Goal: Information Seeking & Learning: Compare options

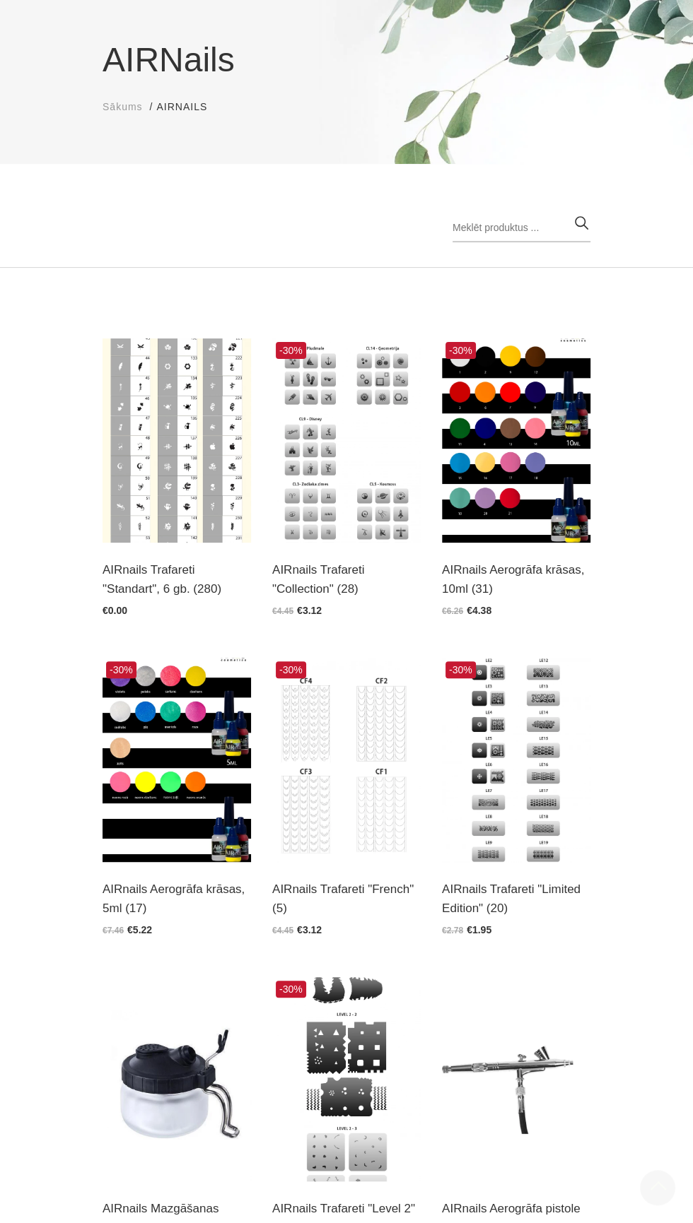
scroll to position [93, 0]
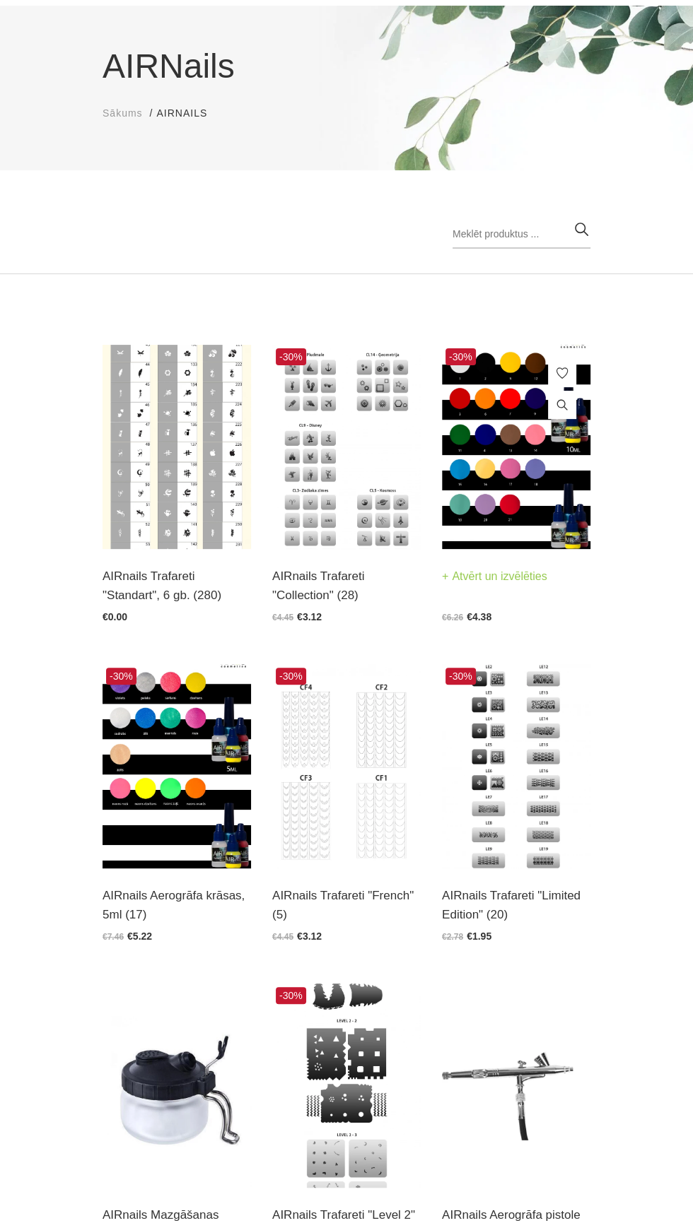
click at [540, 465] on img at bounding box center [516, 447] width 148 height 204
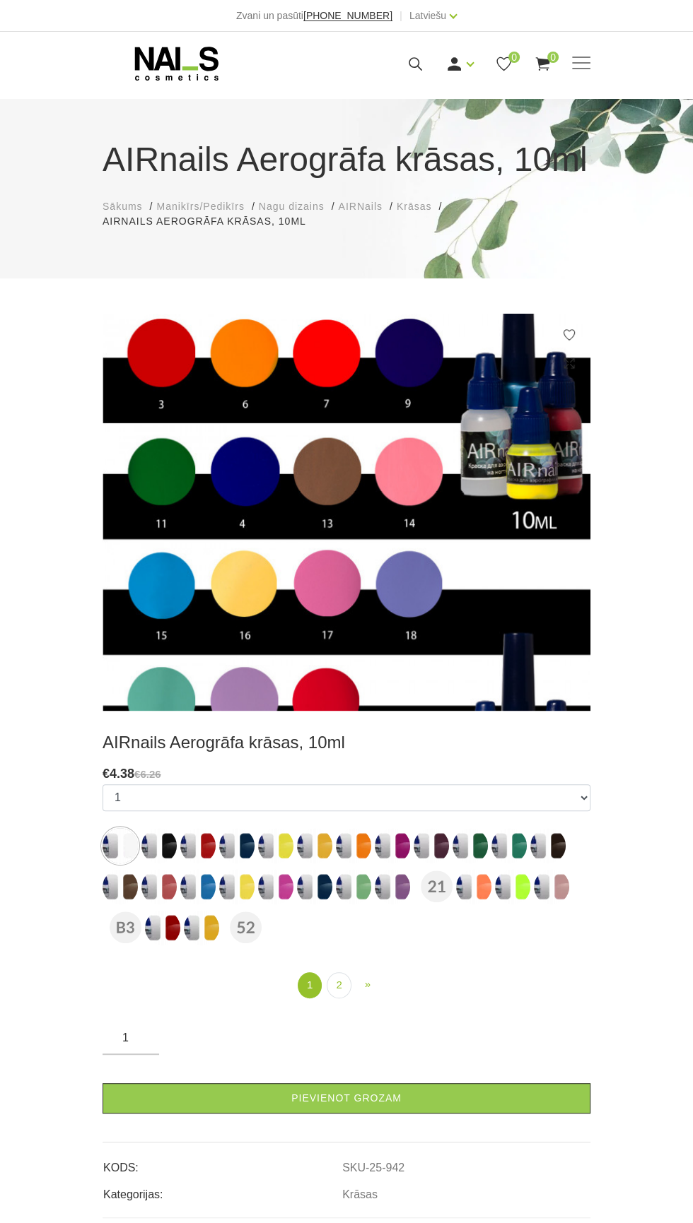
click at [156, 837] on img at bounding box center [158, 845] width 35 height 35
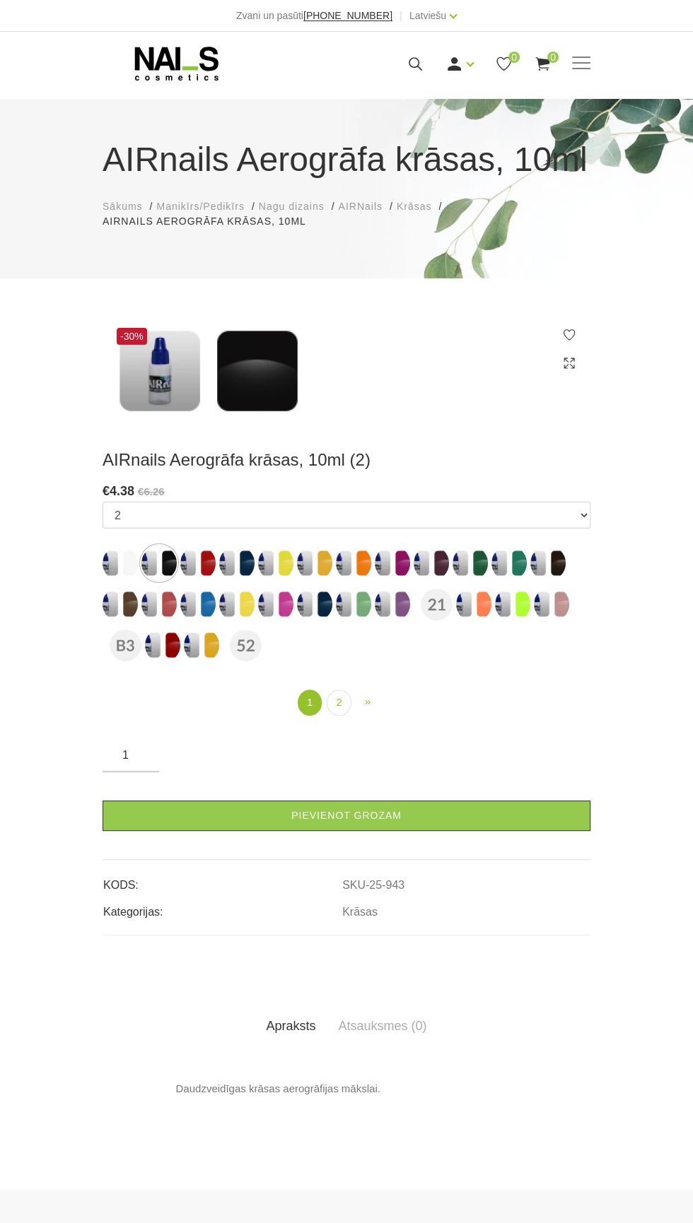
click at [356, 611] on img at bounding box center [353, 604] width 35 height 35
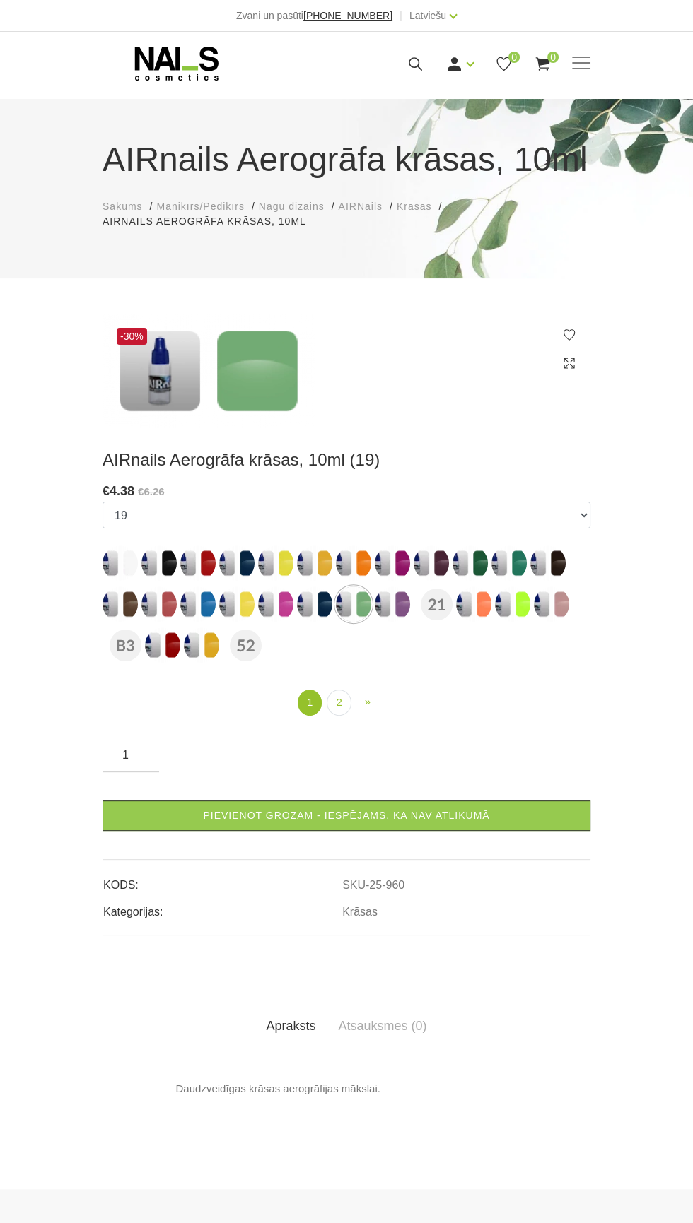
click at [514, 610] on img at bounding box center [512, 604] width 35 height 35
select select "966"
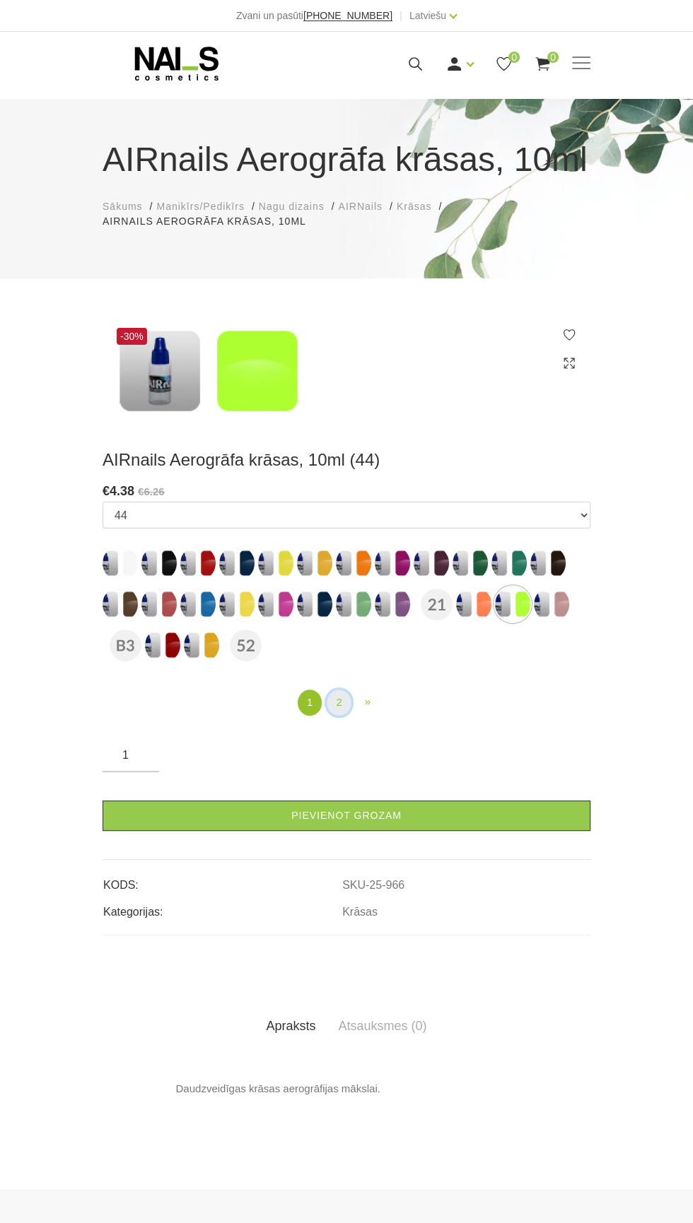
click at [343, 708] on link "2" at bounding box center [338, 703] width 24 height 26
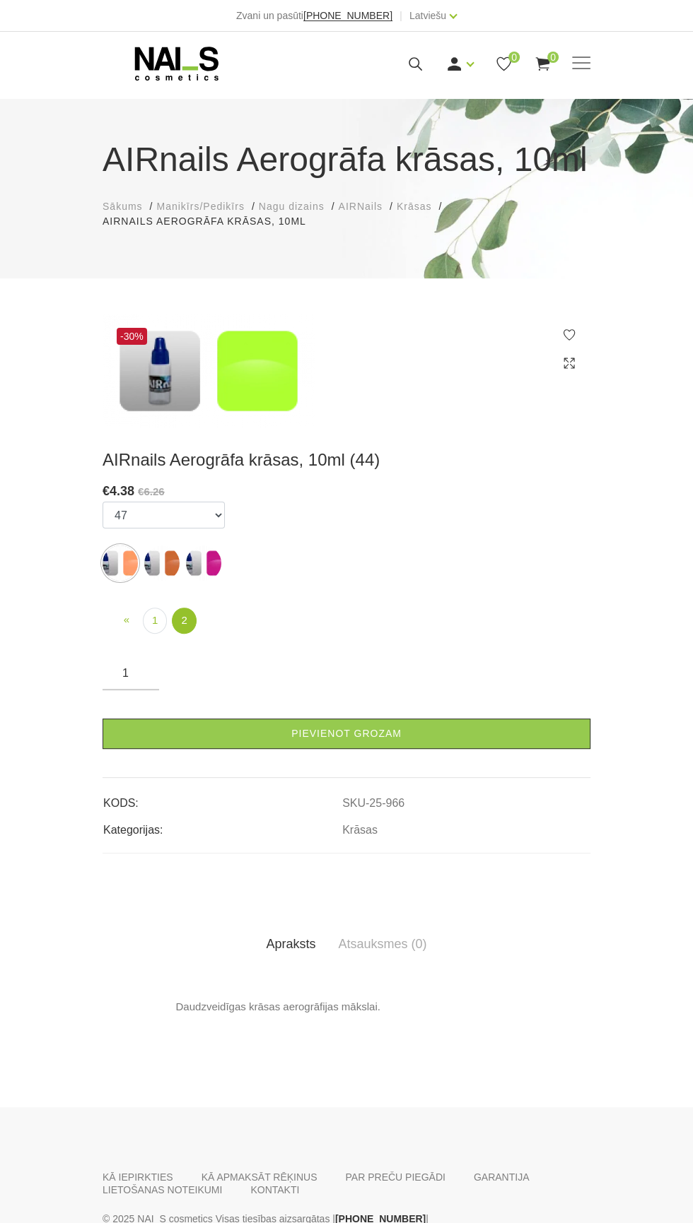
click at [214, 571] on img at bounding box center [203, 563] width 35 height 35
select select "3768"
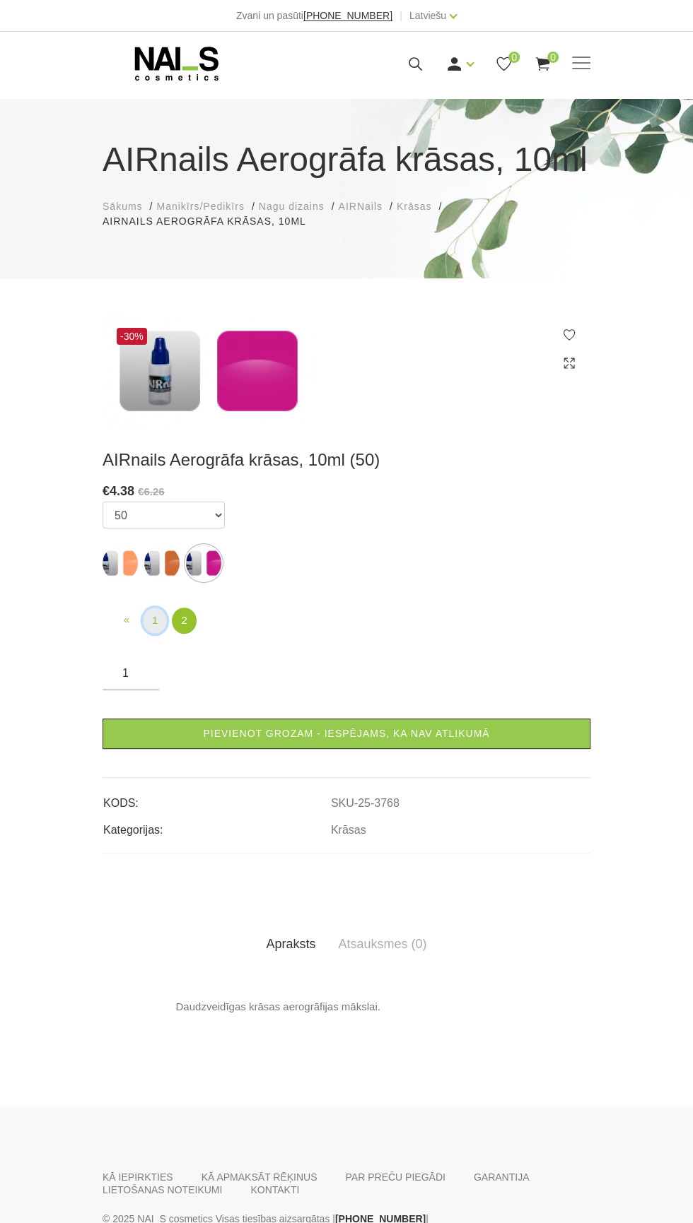
click at [149, 626] on link "1" at bounding box center [155, 621] width 24 height 26
